Goal: Task Accomplishment & Management: Manage account settings

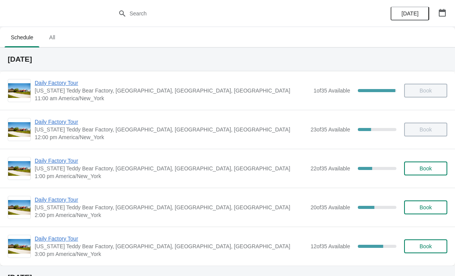
click at [75, 164] on span "Daily Factory Tour" at bounding box center [171, 161] width 272 height 8
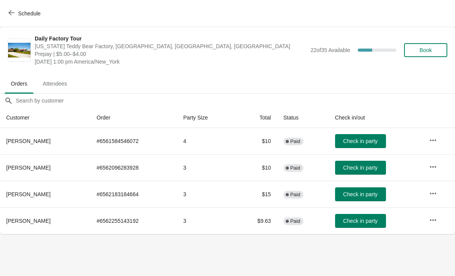
click at [378, 140] on span "Check in party" at bounding box center [360, 141] width 34 height 6
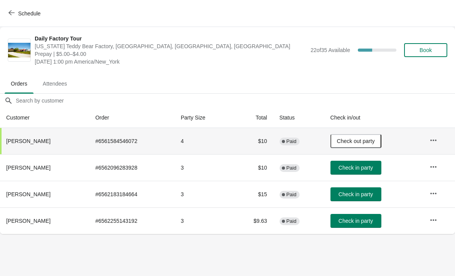
click at [14, 13] on icon "button" at bounding box center [11, 12] width 6 height 5
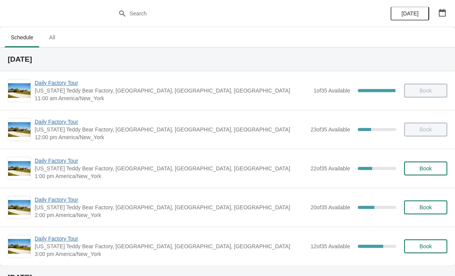
click at [53, 123] on span "Daily Factory Tour" at bounding box center [171, 122] width 272 height 8
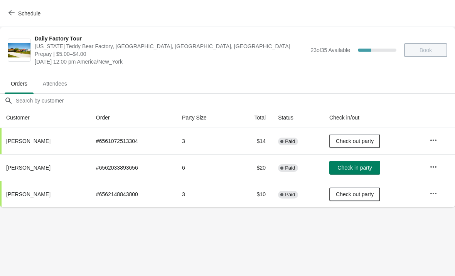
click at [432, 169] on icon "button" at bounding box center [434, 167] width 8 height 8
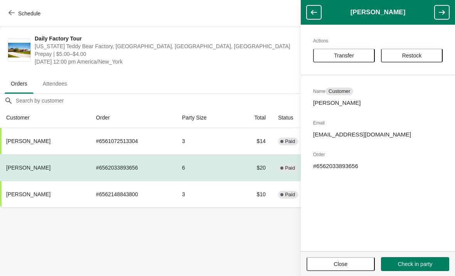
click at [353, 59] on button "Transfer" at bounding box center [344, 56] width 62 height 14
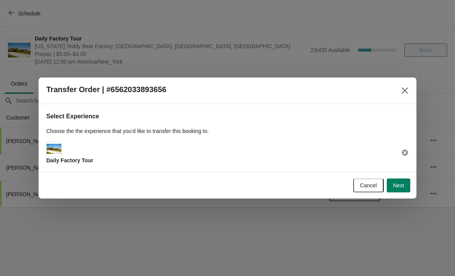
click at [401, 187] on span "Next" at bounding box center [398, 185] width 11 height 6
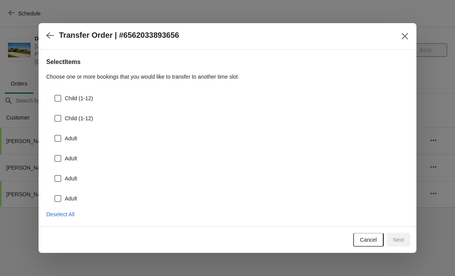
click at [411, 39] on button "Close" at bounding box center [405, 36] width 14 height 14
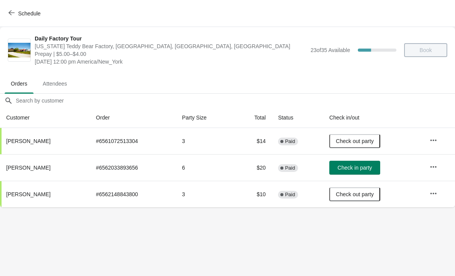
click at [15, 15] on span "Schedule" at bounding box center [25, 13] width 30 height 7
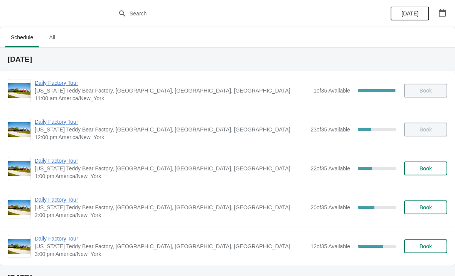
click at [73, 164] on span "Daily Factory Tour" at bounding box center [171, 161] width 272 height 8
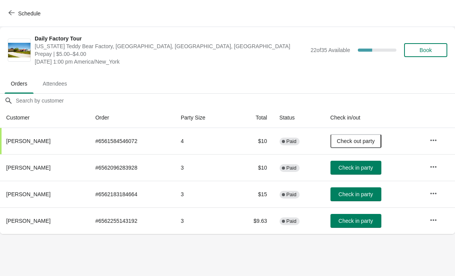
click at [12, 17] on button "Schedule" at bounding box center [25, 14] width 43 height 14
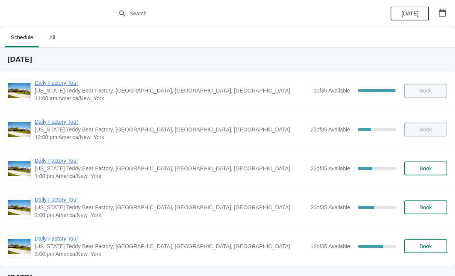
click at [66, 125] on span "Daily Factory Tour" at bounding box center [171, 122] width 272 height 8
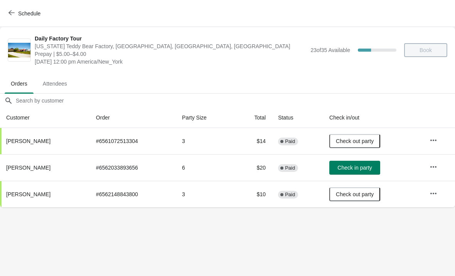
click at [435, 168] on icon "button" at bounding box center [434, 167] width 8 height 8
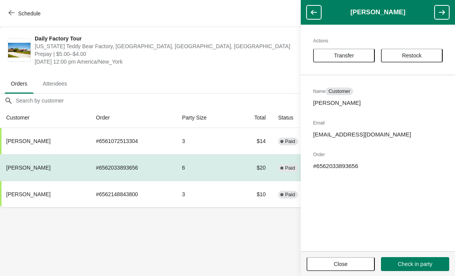
click at [346, 58] on span "Transfer" at bounding box center [344, 55] width 20 height 6
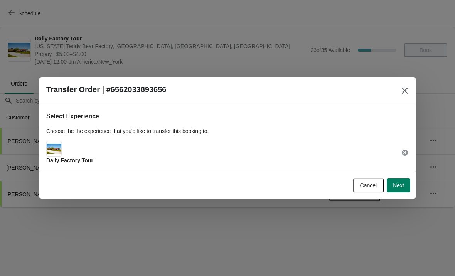
click at [398, 185] on span "Next" at bounding box center [398, 185] width 11 height 6
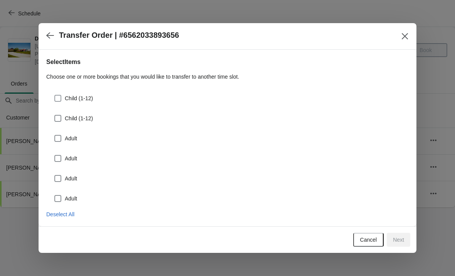
click at [60, 98] on span at bounding box center [57, 98] width 7 height 7
click at [55, 95] on input "Child (1-12)" at bounding box center [54, 95] width 0 height 0
checkbox input "true"
select select "Child (1-12)"
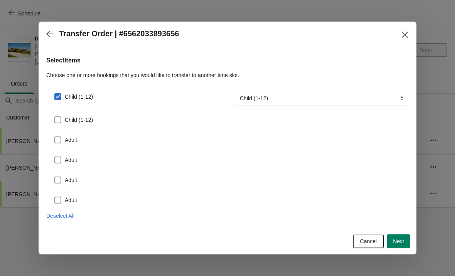
click at [60, 119] on span at bounding box center [57, 119] width 7 height 7
click at [55, 117] on input "Child (1-12)" at bounding box center [54, 116] width 0 height 0
checkbox input "true"
select select "Child (1-12)"
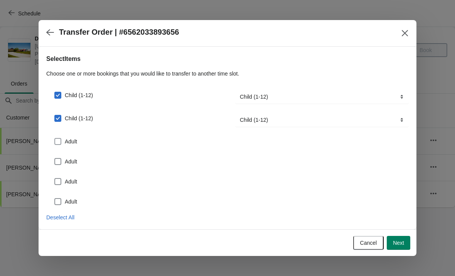
click at [61, 141] on span at bounding box center [57, 141] width 7 height 7
click at [55, 138] on input "Adult" at bounding box center [54, 138] width 0 height 0
checkbox input "true"
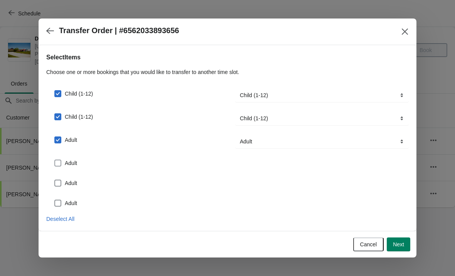
click at [61, 163] on span at bounding box center [57, 163] width 7 height 7
click at [55, 160] on input "Adult" at bounding box center [54, 160] width 0 height 0
checkbox input "true"
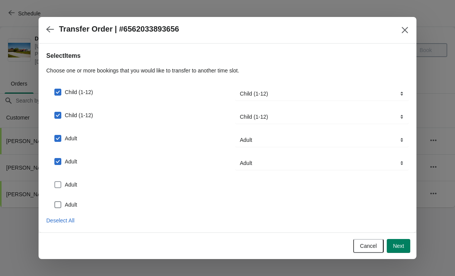
click at [59, 186] on span at bounding box center [57, 184] width 7 height 7
click at [55, 182] on input "Adult" at bounding box center [54, 181] width 0 height 0
checkbox input "true"
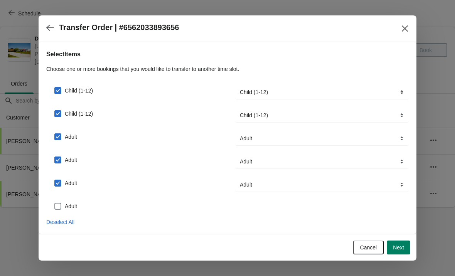
click at [64, 206] on label "Adult" at bounding box center [65, 206] width 23 height 11
click at [55, 203] on input "Adult" at bounding box center [54, 203] width 0 height 0
checkbox input "true"
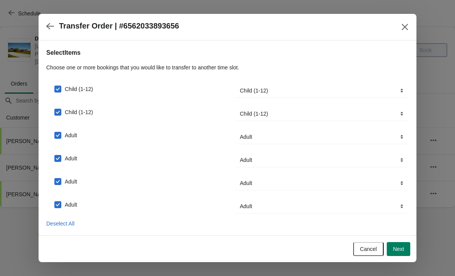
click at [401, 254] on button "Next" at bounding box center [399, 249] width 24 height 14
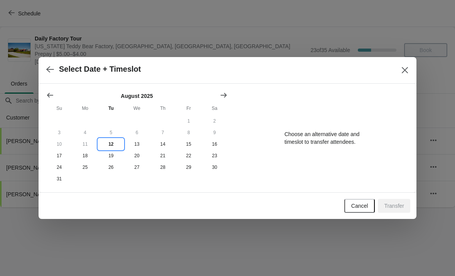
click at [110, 147] on button "12" at bounding box center [111, 144] width 26 height 12
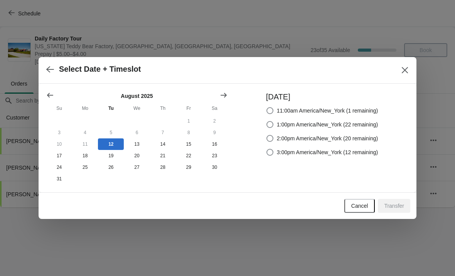
click at [266, 123] on span at bounding box center [269, 124] width 7 height 7
click at [266, 121] on input "1:00pm America/New_York (22 remaining)" at bounding box center [266, 121] width 0 height 0
radio input "true"
click at [396, 209] on span "Transfer" at bounding box center [394, 206] width 20 height 6
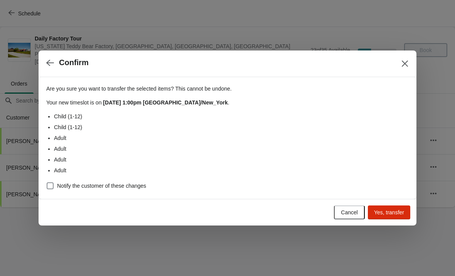
click at [389, 209] on span "Yes, transfer" at bounding box center [389, 212] width 30 height 6
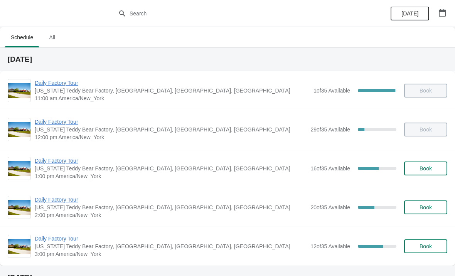
click at [56, 164] on span "Daily Factory Tour" at bounding box center [171, 161] width 272 height 8
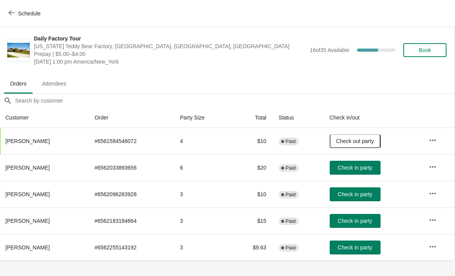
scroll to position [0, 0]
click at [11, 18] on button "Schedule" at bounding box center [25, 14] width 43 height 14
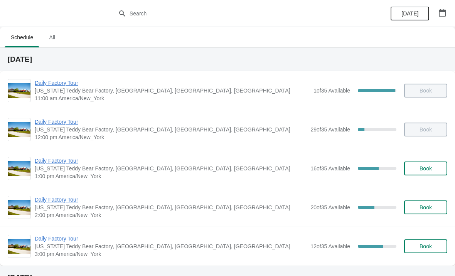
click at [73, 199] on span "Daily Factory Tour" at bounding box center [171, 200] width 272 height 8
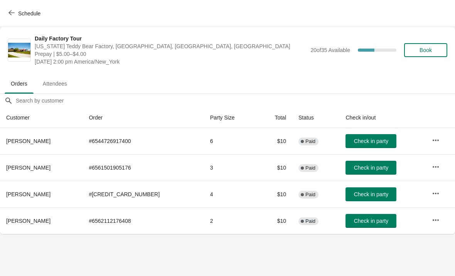
click at [365, 169] on span "Check in party" at bounding box center [371, 168] width 34 height 6
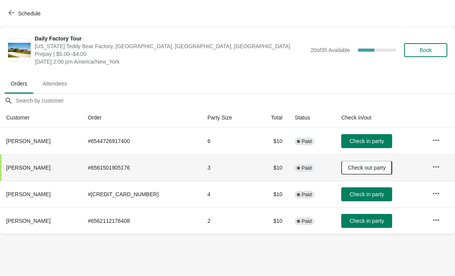
click at [442, 164] on button "button" at bounding box center [436, 167] width 14 height 14
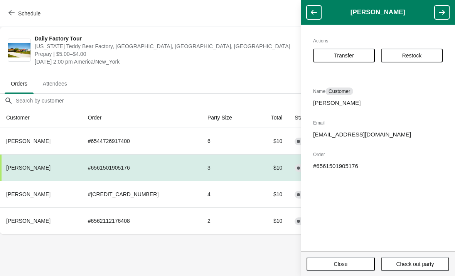
click at [352, 57] on span "Transfer" at bounding box center [344, 55] width 20 height 6
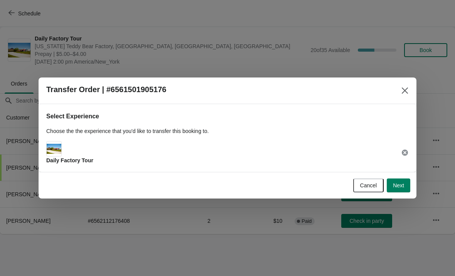
click at [403, 185] on span "Next" at bounding box center [398, 185] width 11 height 6
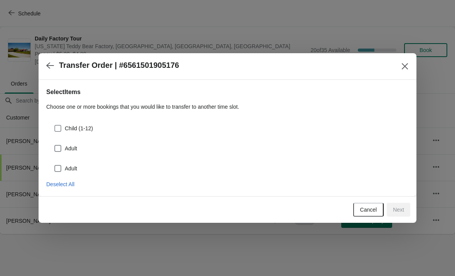
click at [59, 129] on span at bounding box center [57, 128] width 7 height 7
click at [55, 125] on input "Child (1-12)" at bounding box center [54, 125] width 0 height 0
checkbox input "true"
select select "Child (1-12)"
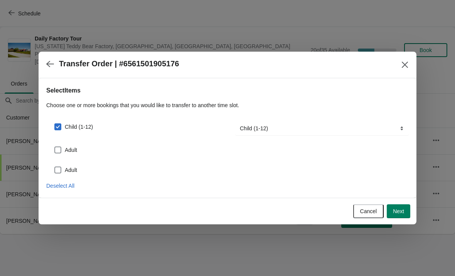
click at [59, 150] on span at bounding box center [57, 150] width 7 height 7
click at [55, 147] on input "Adult" at bounding box center [54, 147] width 0 height 0
checkbox input "true"
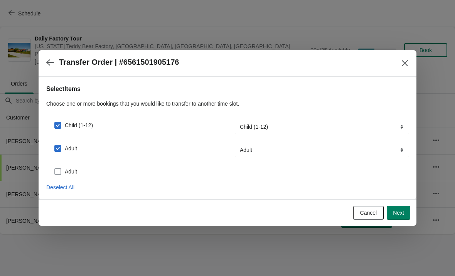
click at [59, 172] on span at bounding box center [57, 171] width 7 height 7
click at [55, 169] on input "Adult" at bounding box center [54, 168] width 0 height 0
checkbox input "true"
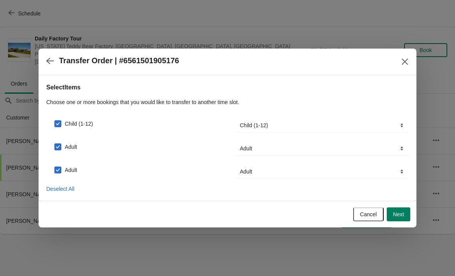
click at [398, 218] on button "Next" at bounding box center [399, 214] width 24 height 14
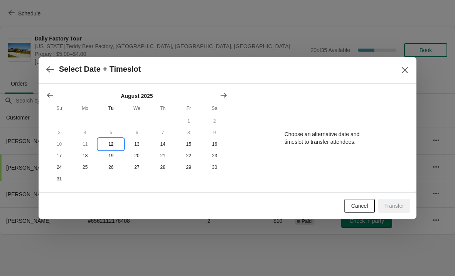
click at [113, 145] on button "12" at bounding box center [111, 144] width 26 height 12
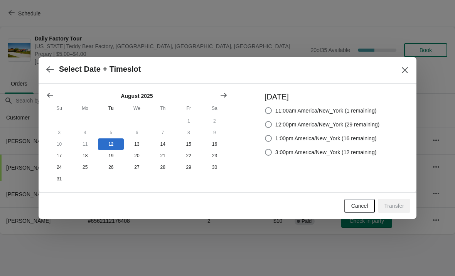
click at [265, 135] on span at bounding box center [268, 138] width 7 height 7
click at [265, 135] on input "1:00pm America/New_York (16 remaining)" at bounding box center [265, 135] width 0 height 0
radio input "true"
click at [398, 205] on span "Transfer" at bounding box center [394, 206] width 20 height 6
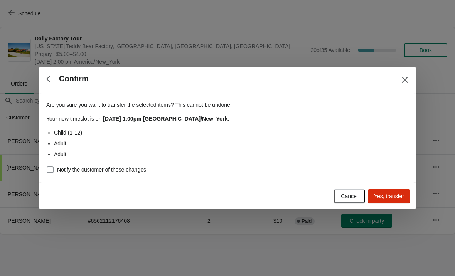
click at [391, 197] on span "Yes, transfer" at bounding box center [389, 196] width 30 height 6
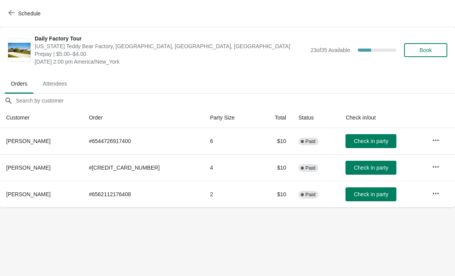
click at [18, 15] on span "Schedule" at bounding box center [25, 13] width 30 height 7
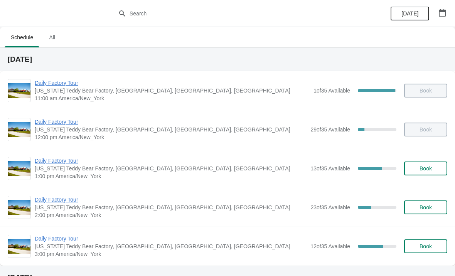
click at [52, 125] on span "Daily Factory Tour" at bounding box center [171, 122] width 272 height 8
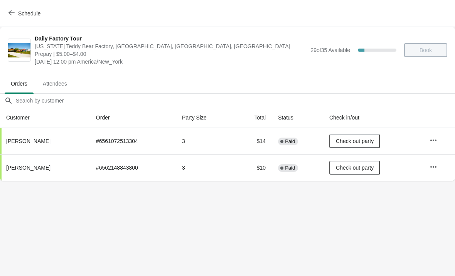
click at [11, 12] on icon "button" at bounding box center [11, 13] width 6 height 6
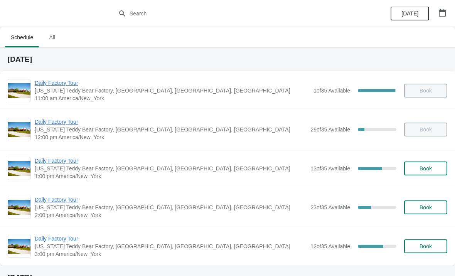
click at [51, 164] on span "Daily Factory Tour" at bounding box center [171, 161] width 272 height 8
click at [71, 163] on span "Daily Factory Tour" at bounding box center [171, 161] width 272 height 8
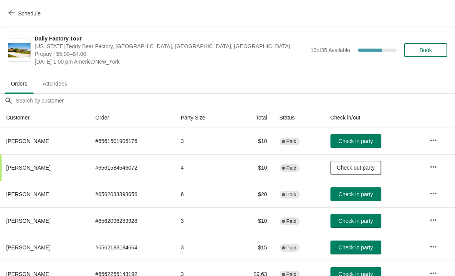
click at [356, 223] on span "Check in party" at bounding box center [356, 221] width 34 height 6
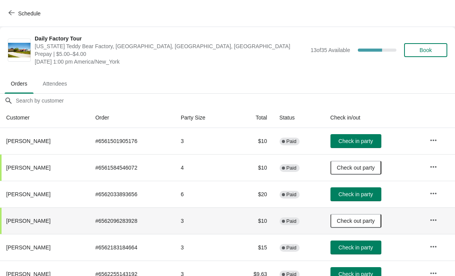
click at [361, 246] on span "Check in party" at bounding box center [356, 248] width 34 height 6
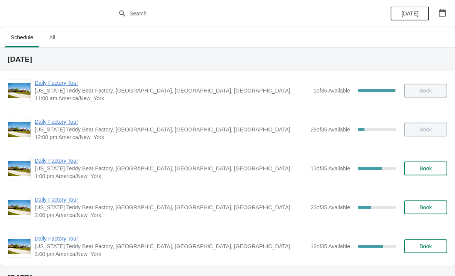
click at [44, 164] on span "Daily Factory Tour" at bounding box center [171, 161] width 272 height 8
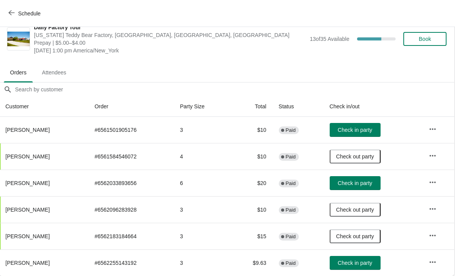
scroll to position [11, 0]
click at [350, 177] on button "Check in party" at bounding box center [355, 183] width 51 height 14
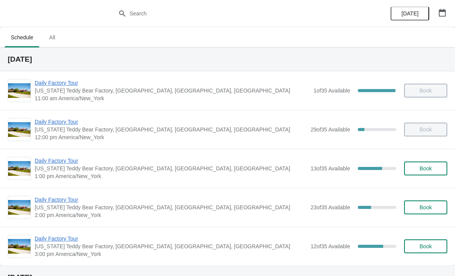
click at [72, 164] on span "Daily Factory Tour" at bounding box center [171, 161] width 272 height 8
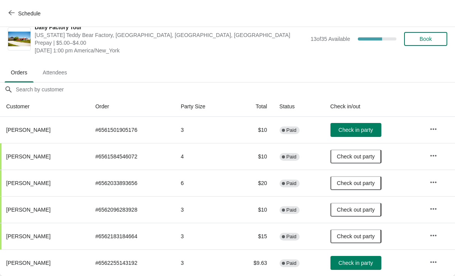
scroll to position [11, 0]
click at [13, 11] on icon "button" at bounding box center [11, 13] width 6 height 6
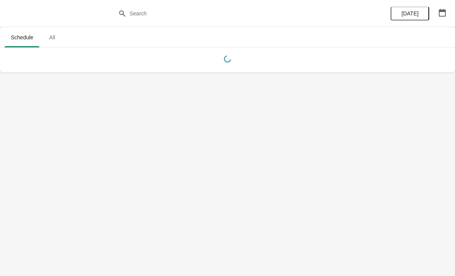
scroll to position [0, 0]
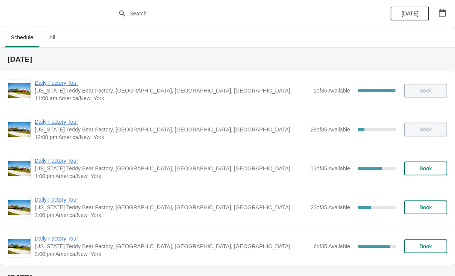
click at [47, 202] on span "Daily Factory Tour" at bounding box center [171, 200] width 272 height 8
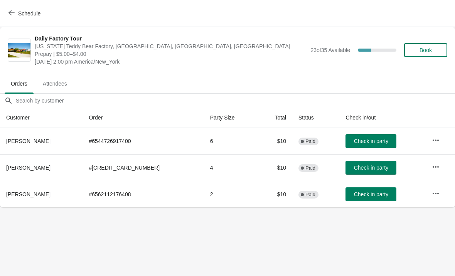
click at [10, 15] on icon "button" at bounding box center [11, 13] width 6 height 6
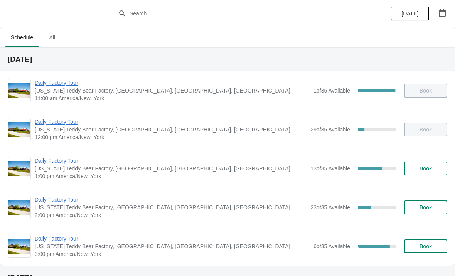
click at [51, 124] on span "Daily Factory Tour" at bounding box center [171, 122] width 272 height 8
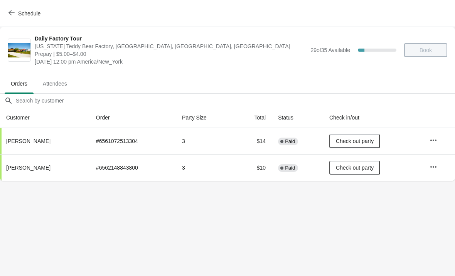
click at [15, 17] on span "Schedule" at bounding box center [25, 13] width 30 height 7
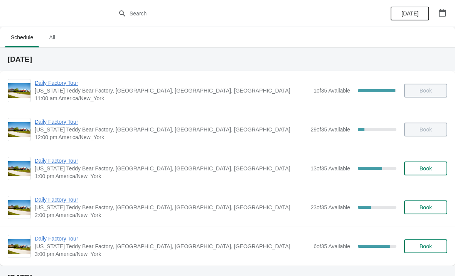
click at [44, 163] on span "Daily Factory Tour" at bounding box center [171, 161] width 272 height 8
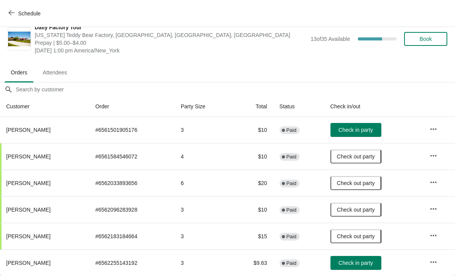
scroll to position [11, 0]
click at [5, 8] on button "Schedule" at bounding box center [25, 14] width 43 height 14
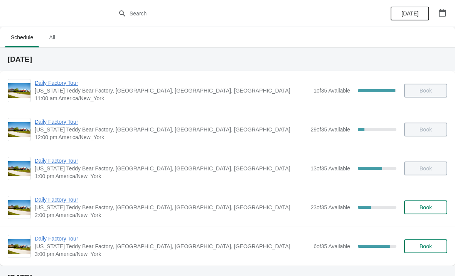
click at [44, 200] on span "Daily Factory Tour" at bounding box center [171, 200] width 272 height 8
click at [71, 208] on span "[US_STATE] Teddy Bear Factory, [GEOGRAPHIC_DATA], [GEOGRAPHIC_DATA], [GEOGRAPHI…" at bounding box center [171, 208] width 272 height 8
click at [76, 202] on span "Daily Factory Tour" at bounding box center [171, 200] width 272 height 8
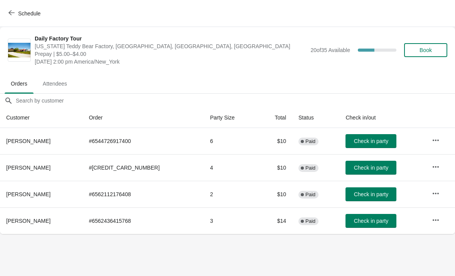
click at [368, 166] on span "Check in party" at bounding box center [371, 168] width 34 height 6
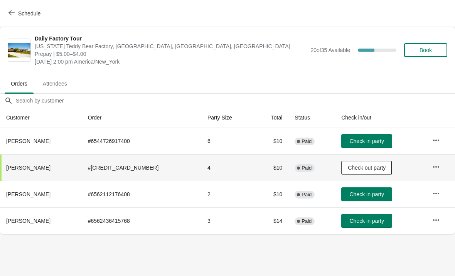
click at [346, 189] on button "Check in party" at bounding box center [366, 194] width 51 height 14
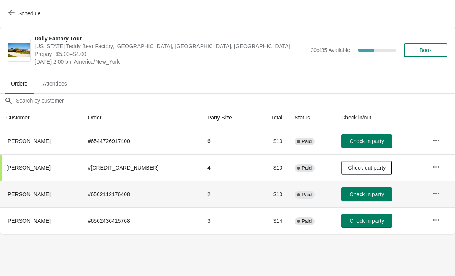
click at [354, 201] on button "Check in party" at bounding box center [366, 194] width 51 height 14
click at [352, 196] on span "Check in party" at bounding box center [366, 194] width 34 height 6
click at [10, 10] on icon "button" at bounding box center [11, 13] width 6 height 6
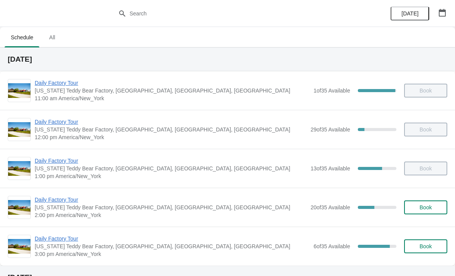
click at [42, 238] on span "Daily Factory Tour" at bounding box center [172, 239] width 275 height 8
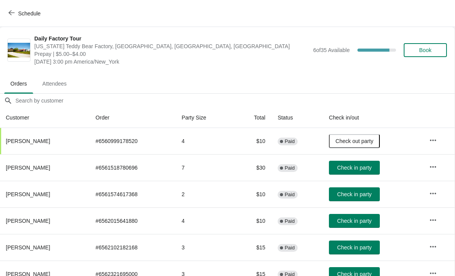
scroll to position [0, 0]
click at [17, 16] on span "Schedule" at bounding box center [25, 13] width 30 height 7
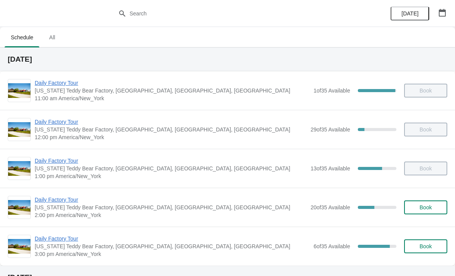
click at [44, 202] on span "Daily Factory Tour" at bounding box center [171, 200] width 272 height 8
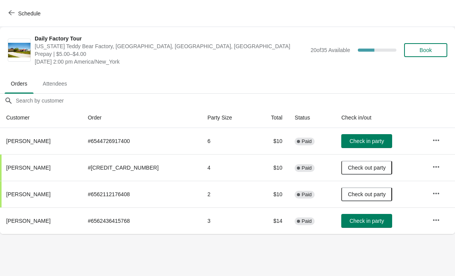
click at [360, 226] on button "Check in party" at bounding box center [366, 221] width 51 height 14
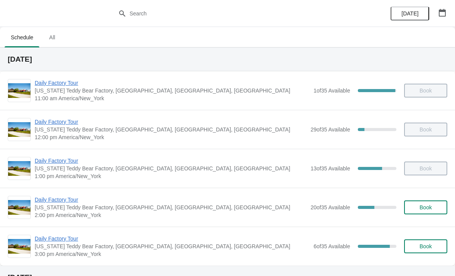
click at [51, 197] on span "Daily Factory Tour" at bounding box center [171, 200] width 272 height 8
click at [59, 202] on span "Daily Factory Tour" at bounding box center [171, 200] width 272 height 8
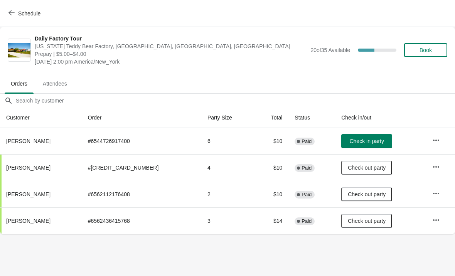
click at [353, 140] on span "Check in party" at bounding box center [366, 141] width 34 height 6
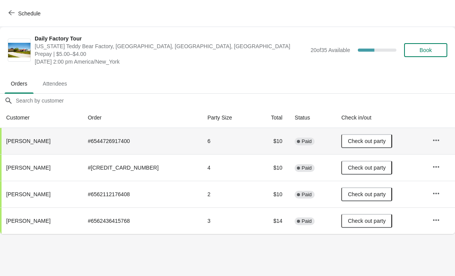
click at [27, 14] on span "Schedule" at bounding box center [29, 13] width 22 height 6
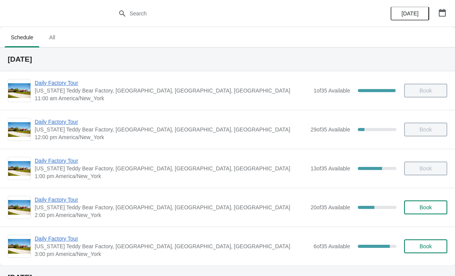
click at [49, 203] on span "Daily Factory Tour" at bounding box center [171, 200] width 272 height 8
click at [63, 237] on span "Daily Factory Tour" at bounding box center [172, 239] width 275 height 8
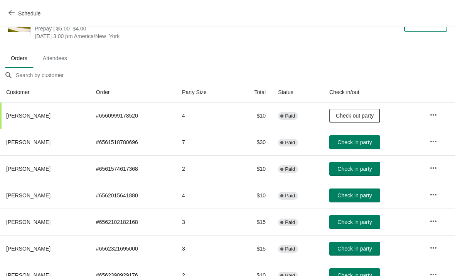
scroll to position [25, 0]
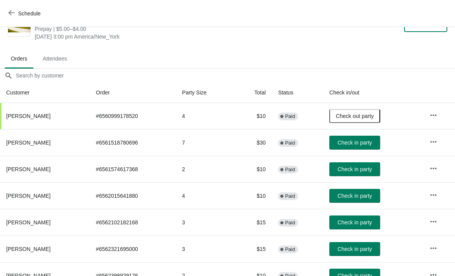
click at [365, 250] on span "Check in party" at bounding box center [354, 249] width 34 height 6
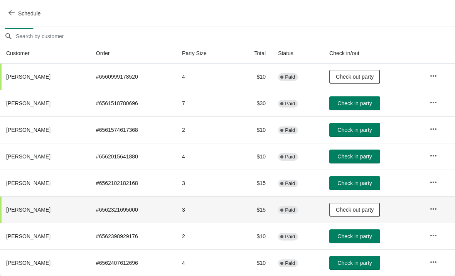
scroll to position [64, 0]
click at [364, 186] on span "Check in party" at bounding box center [354, 183] width 34 height 6
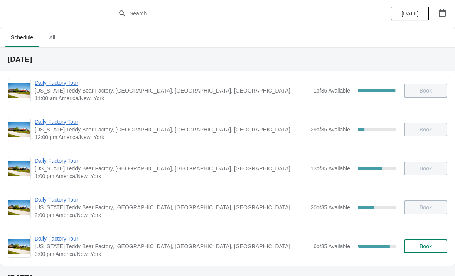
click at [76, 240] on span "Daily Factory Tour" at bounding box center [172, 239] width 275 height 8
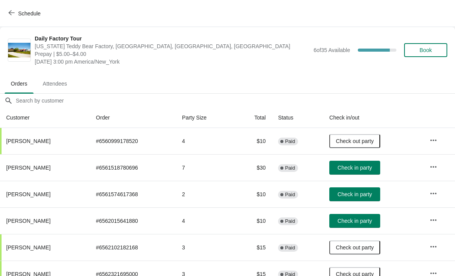
click at [363, 189] on button "Check in party" at bounding box center [354, 194] width 51 height 14
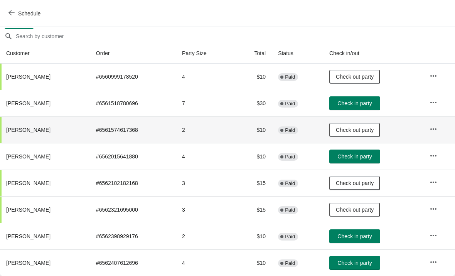
scroll to position [64, 0]
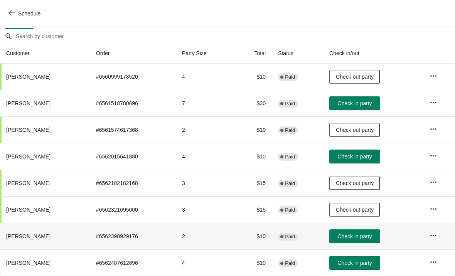
click at [361, 243] on button "Check in party" at bounding box center [354, 236] width 51 height 14
click at [372, 238] on span "Check in party" at bounding box center [354, 236] width 34 height 6
click at [361, 236] on span "Check in party" at bounding box center [354, 236] width 34 height 6
click at [371, 265] on span "Check in party" at bounding box center [354, 263] width 34 height 6
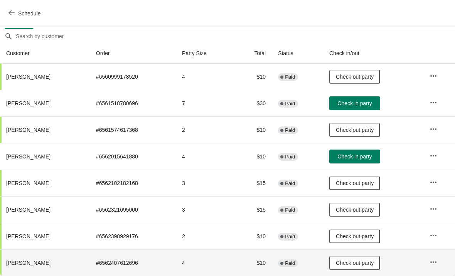
click at [356, 158] on span "Check in party" at bounding box center [354, 156] width 34 height 6
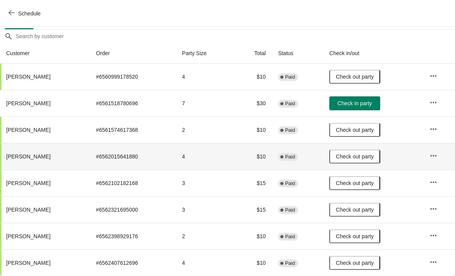
click at [362, 105] on span "Check in party" at bounding box center [354, 103] width 34 height 6
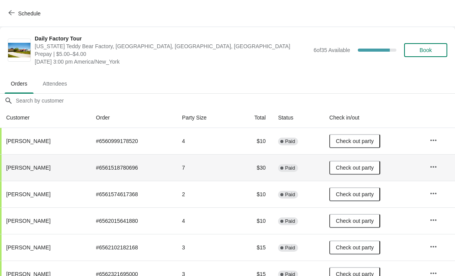
scroll to position [0, 0]
click at [10, 15] on icon "button" at bounding box center [11, 13] width 6 height 6
